Goal: Task Accomplishment & Management: Use online tool/utility

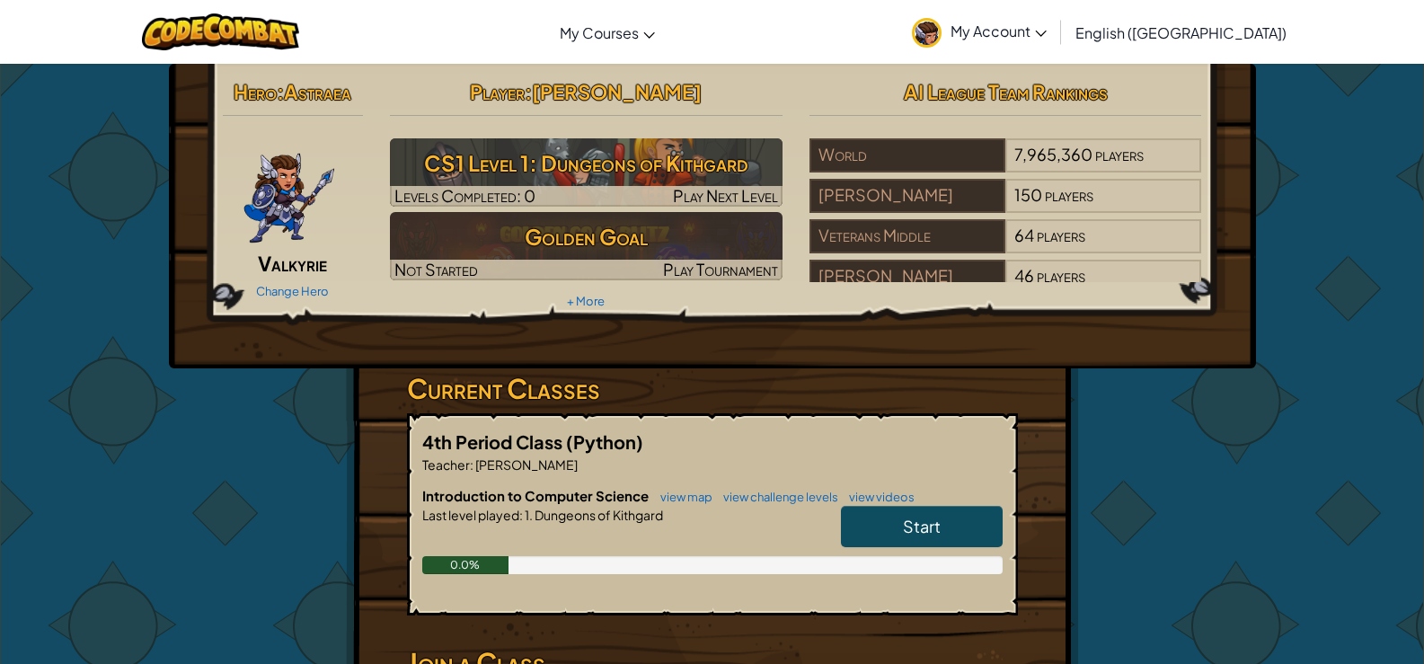
click at [929, 507] on link "Start" at bounding box center [922, 526] width 162 height 41
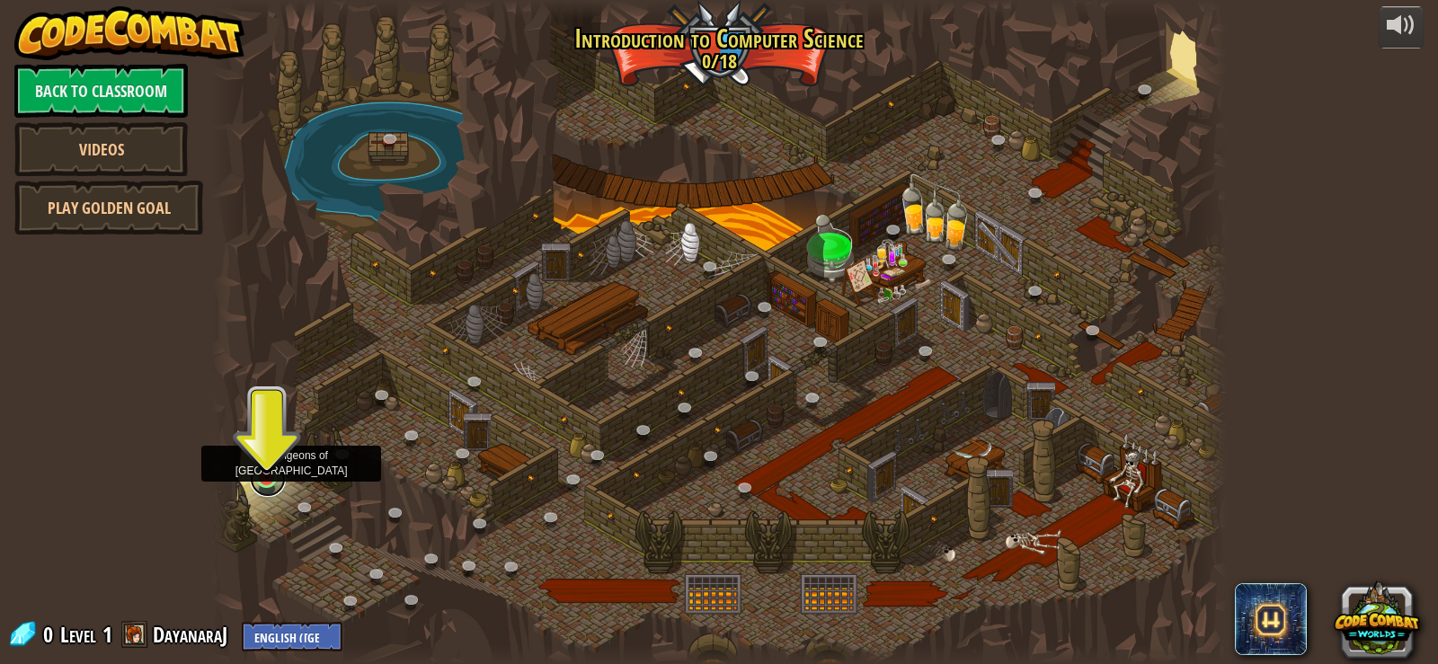
click at [275, 481] on link at bounding box center [268, 479] width 36 height 36
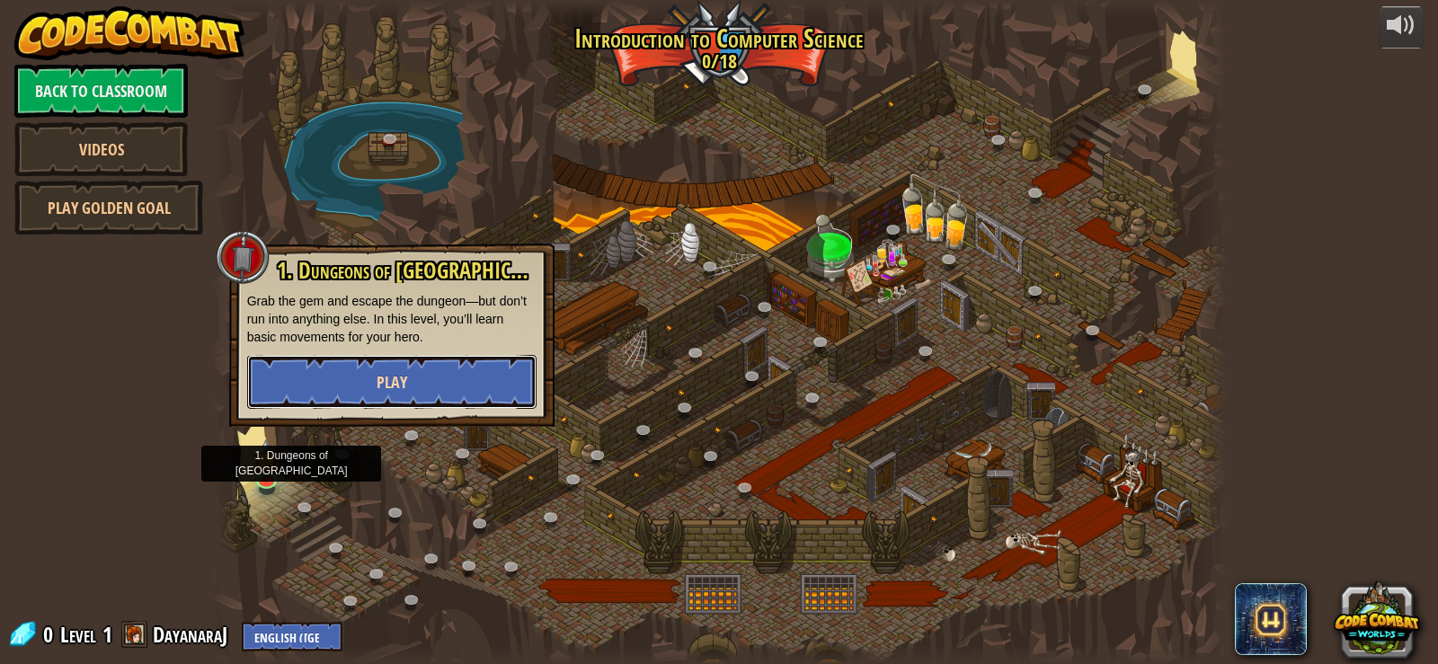
click at [370, 381] on button "Play" at bounding box center [391, 382] width 289 height 54
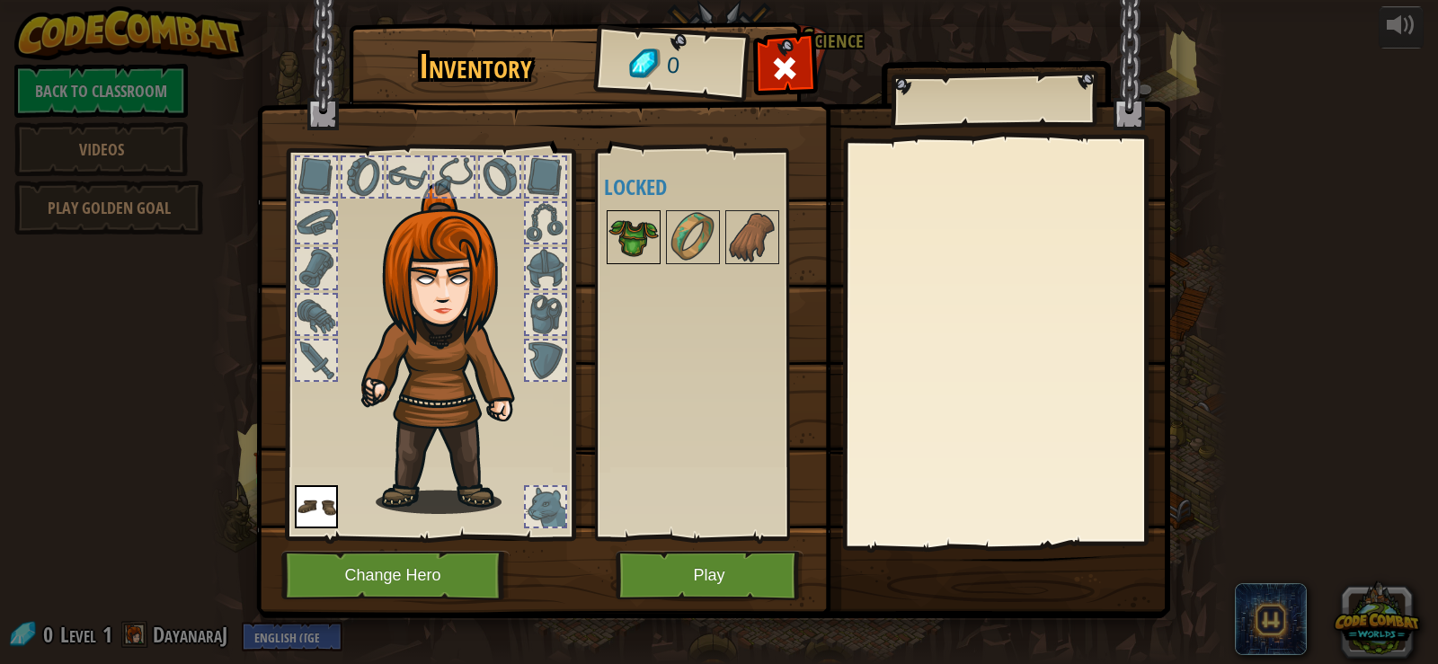
click at [611, 228] on img at bounding box center [633, 237] width 50 height 50
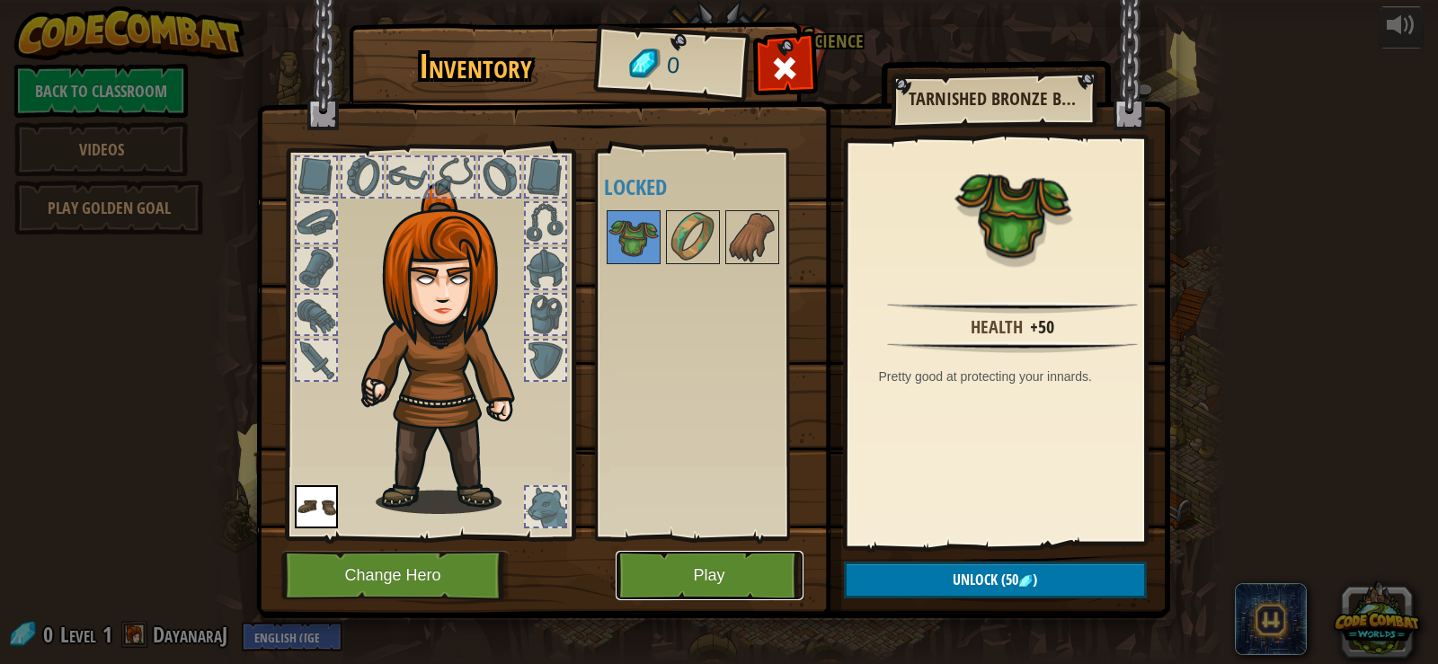
click at [731, 554] on button "Play" at bounding box center [710, 575] width 188 height 49
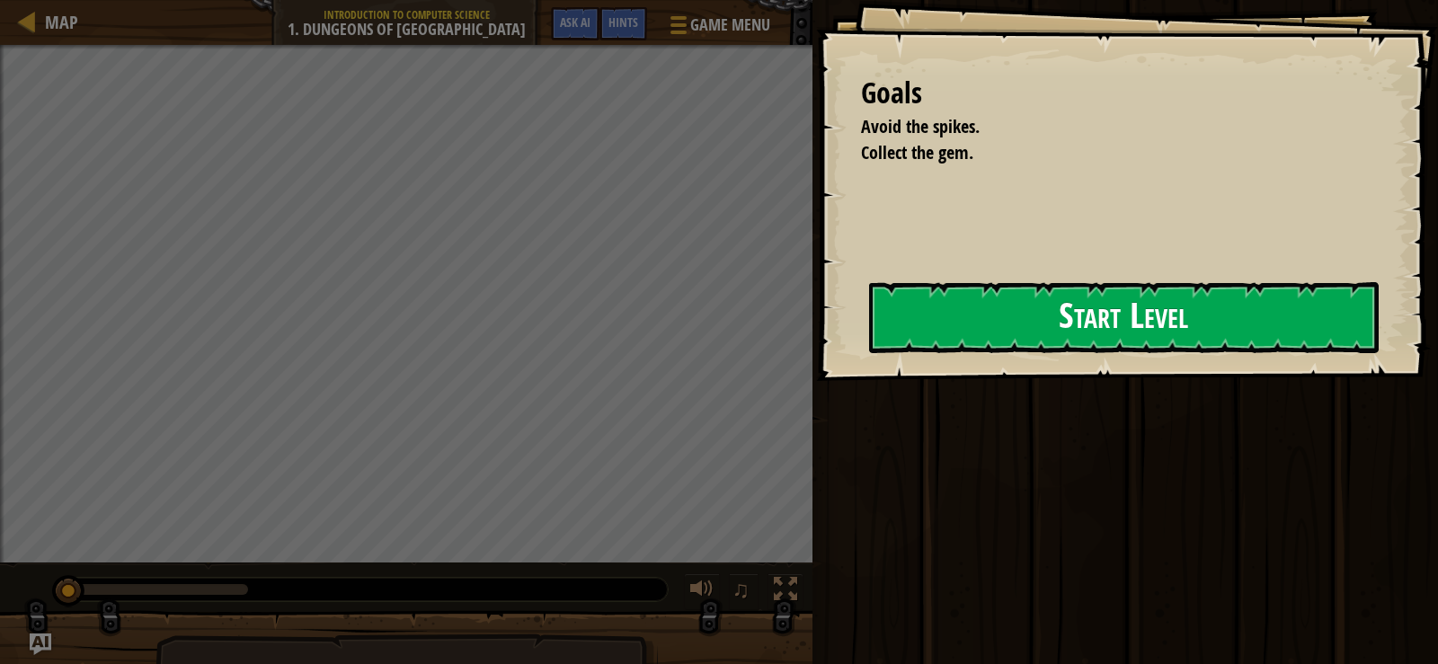
click at [1103, 327] on button "Start Level" at bounding box center [1123, 317] width 509 height 71
